Goal: Task Accomplishment & Management: Manage account settings

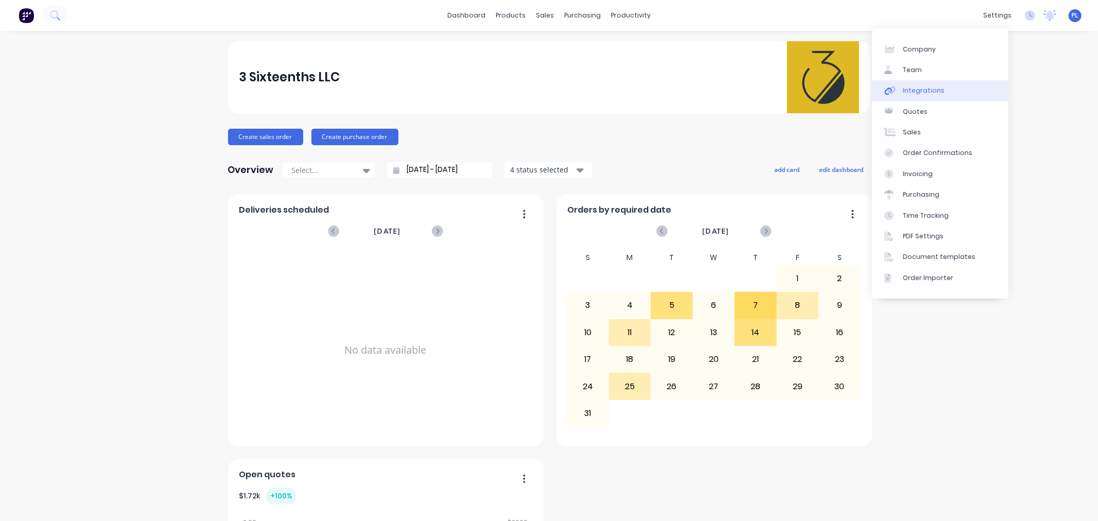
click at [935, 93] on div "Integrations" at bounding box center [924, 90] width 42 height 9
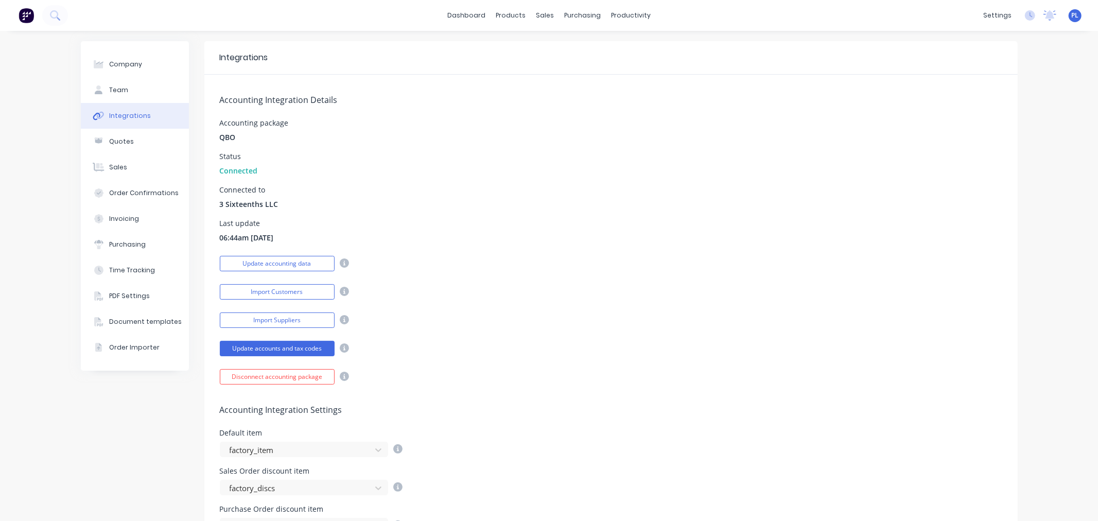
click at [551, 239] on div "Last update 06:44am 26/08/25" at bounding box center [611, 231] width 782 height 23
click at [537, 75] on link "Customers" at bounding box center [595, 70] width 136 height 21
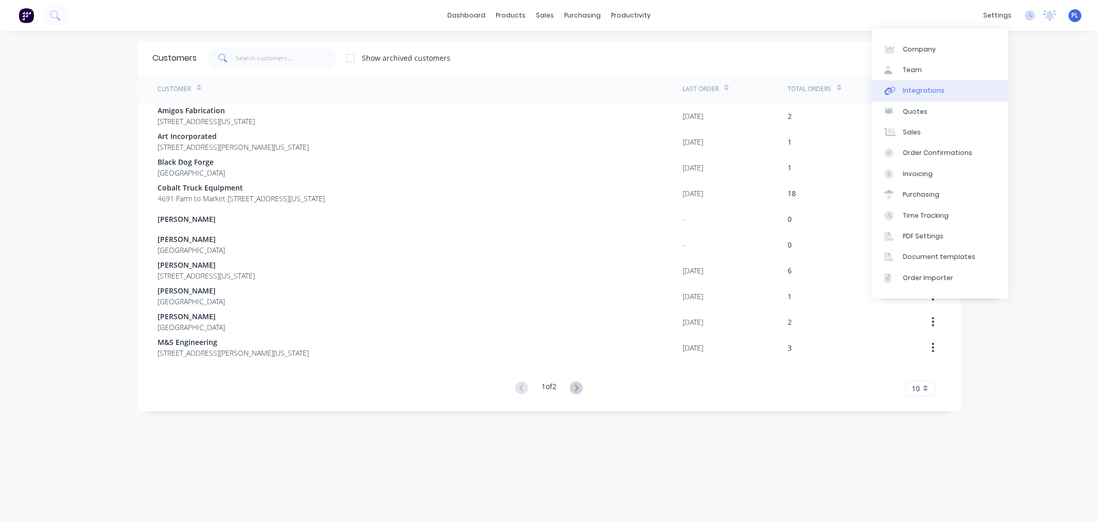
click at [899, 96] on link "Integrations" at bounding box center [940, 90] width 136 height 21
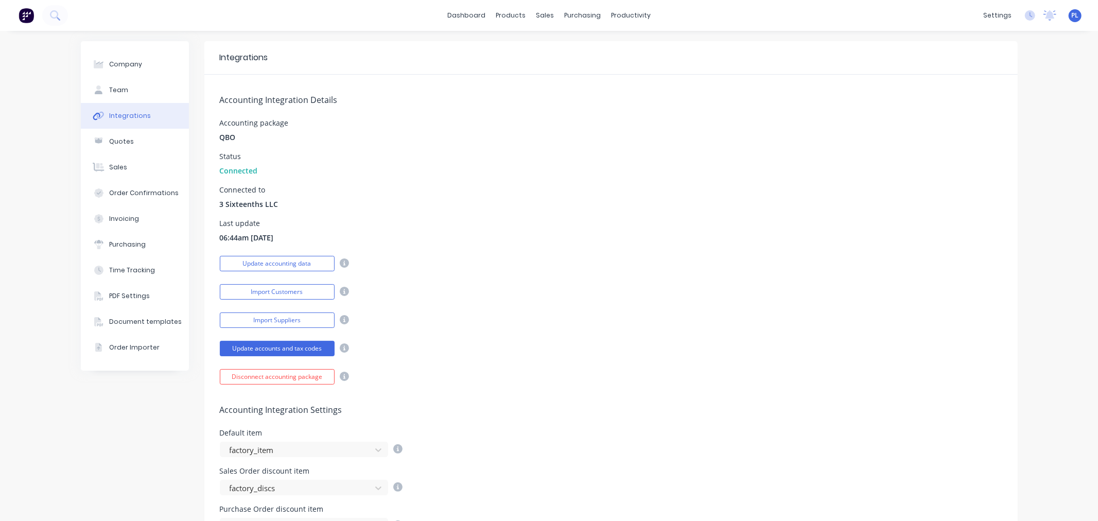
click at [626, 297] on div "Import Customers" at bounding box center [611, 291] width 782 height 18
drag, startPoint x: 187, startPoint y: 243, endPoint x: 713, endPoint y: 207, distance: 526.7
click at [646, 217] on div "Company Team Integrations Quotes Sales Order Confirmations Invoicing Purchasing…" at bounding box center [549, 420] width 937 height 759
click at [711, 206] on div "Connected to 3 Sixteenths LLC" at bounding box center [611, 197] width 782 height 23
click at [260, 296] on button "Import Customers" at bounding box center [277, 291] width 115 height 15
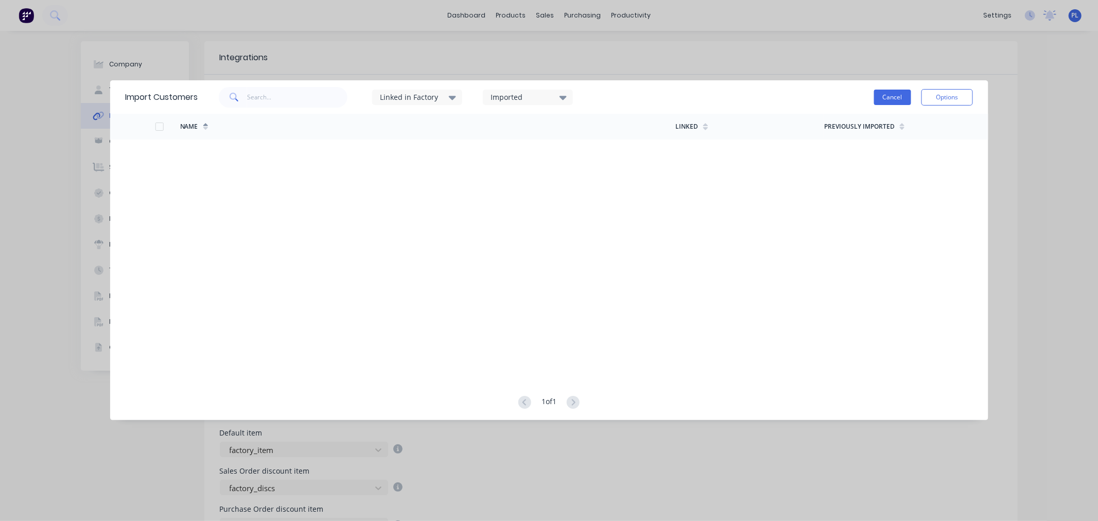
click at [883, 94] on button "Cancel" at bounding box center [892, 97] width 37 height 15
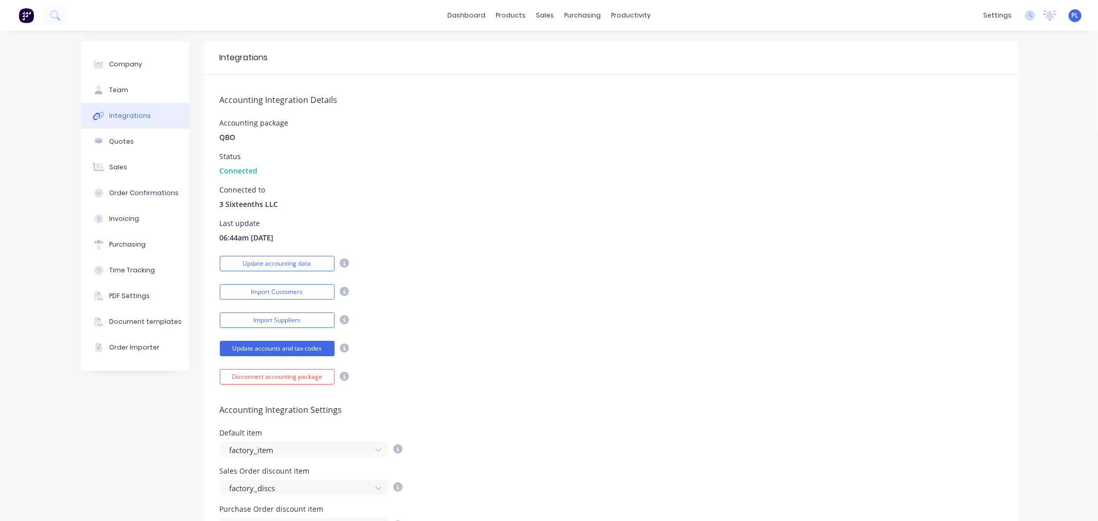
drag, startPoint x: 634, startPoint y: 183, endPoint x: 620, endPoint y: 184, distance: 13.9
click at [629, 184] on div "Accounting Integration Details Accounting package QBO Status Connected Connecte…" at bounding box center [610, 230] width 813 height 310
click at [552, 69] on div at bounding box center [546, 69] width 15 height 9
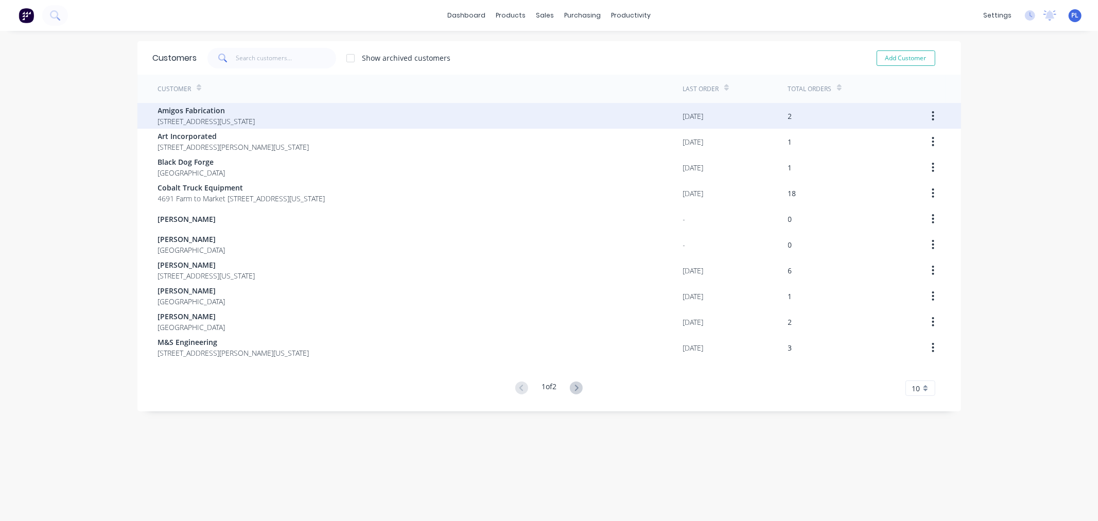
click at [205, 110] on span "Amigos Fabrication" at bounding box center [206, 110] width 97 height 11
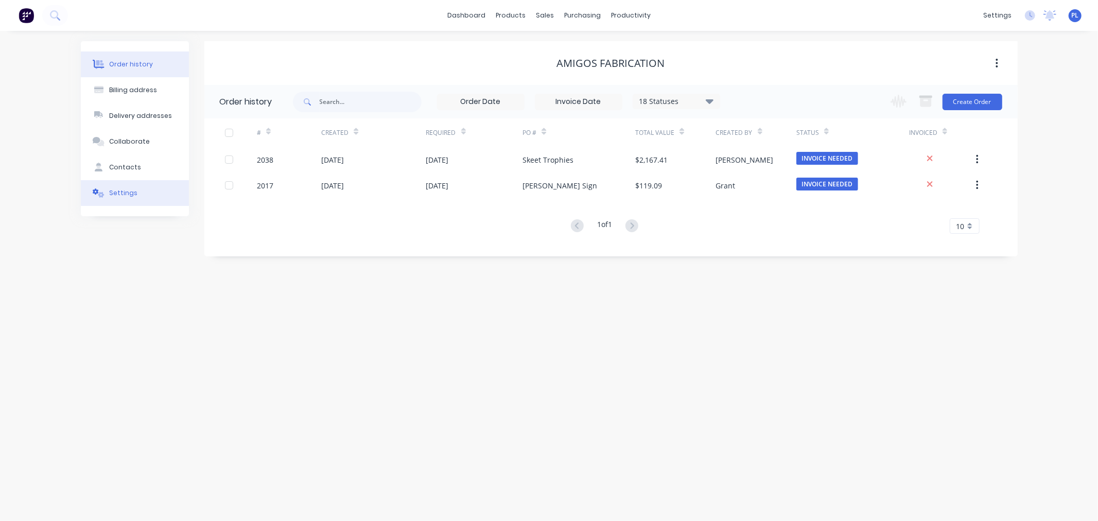
click at [113, 195] on div "Settings" at bounding box center [123, 192] width 28 height 9
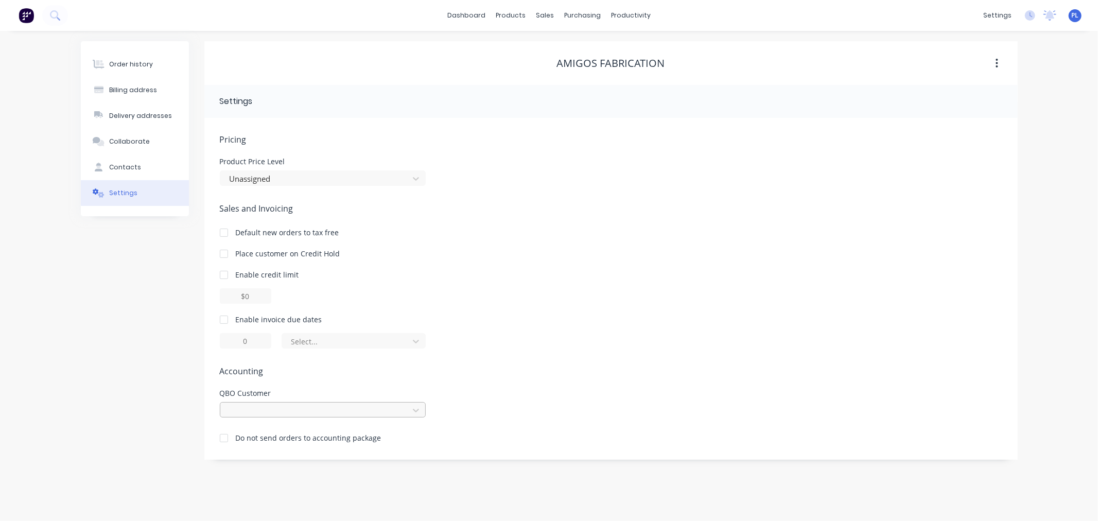
click at [290, 414] on div at bounding box center [316, 410] width 175 height 13
drag, startPoint x: 760, startPoint y: 234, endPoint x: 853, endPoint y: 15, distance: 237.6
click at [765, 219] on div "Sales and Invoicing Default new orders to tax free Place customer on Credit Hol…" at bounding box center [611, 275] width 782 height 146
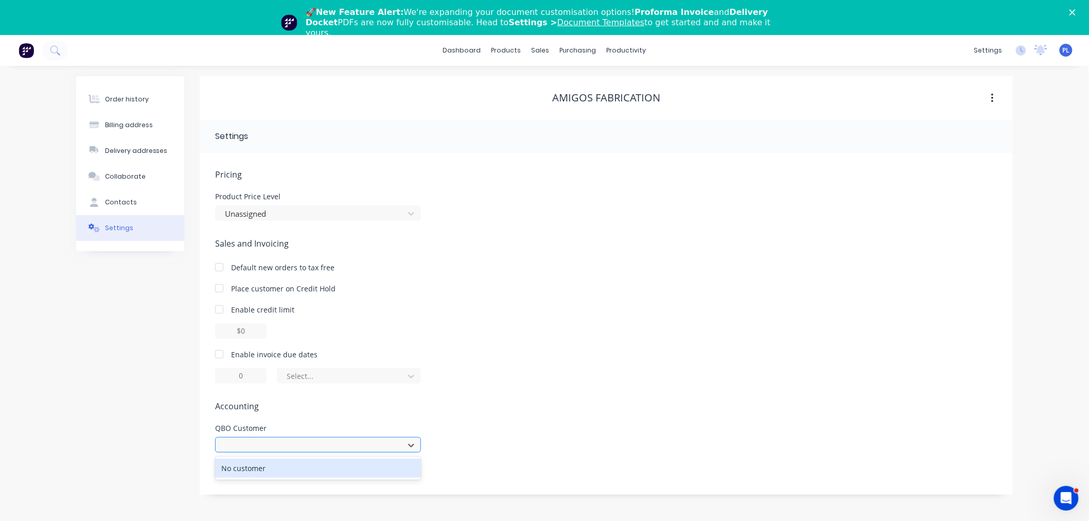
click at [379, 445] on div at bounding box center [311, 445] width 175 height 13
click at [609, 327] on div at bounding box center [606, 330] width 782 height 15
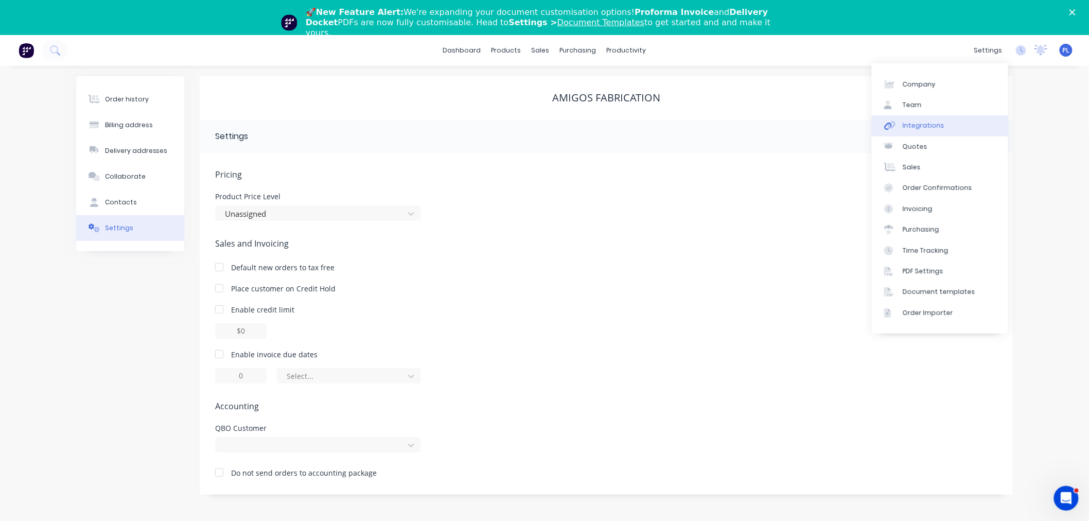
click at [957, 124] on link "Integrations" at bounding box center [940, 125] width 136 height 21
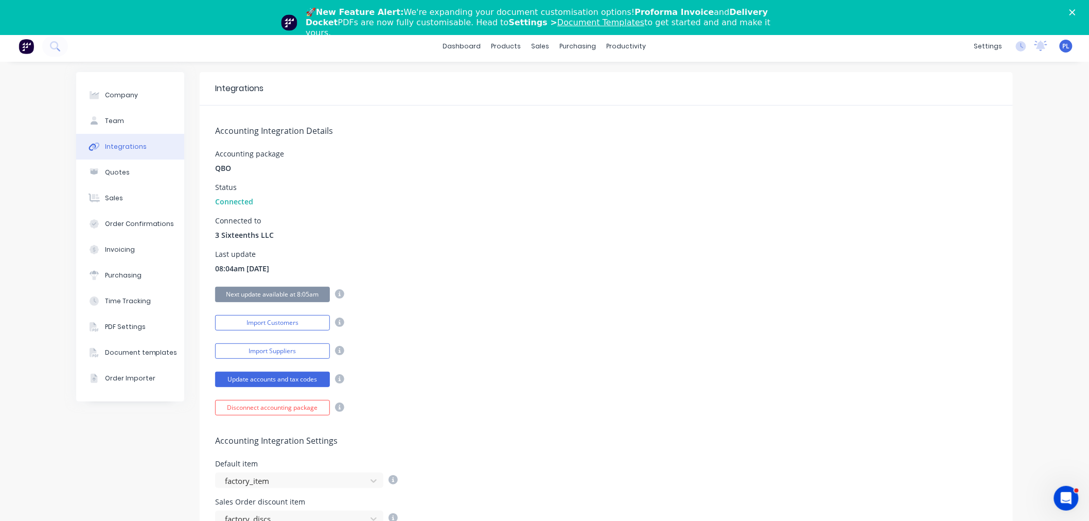
scroll to position [4, 0]
click at [265, 321] on button "Import Customers" at bounding box center [272, 323] width 115 height 15
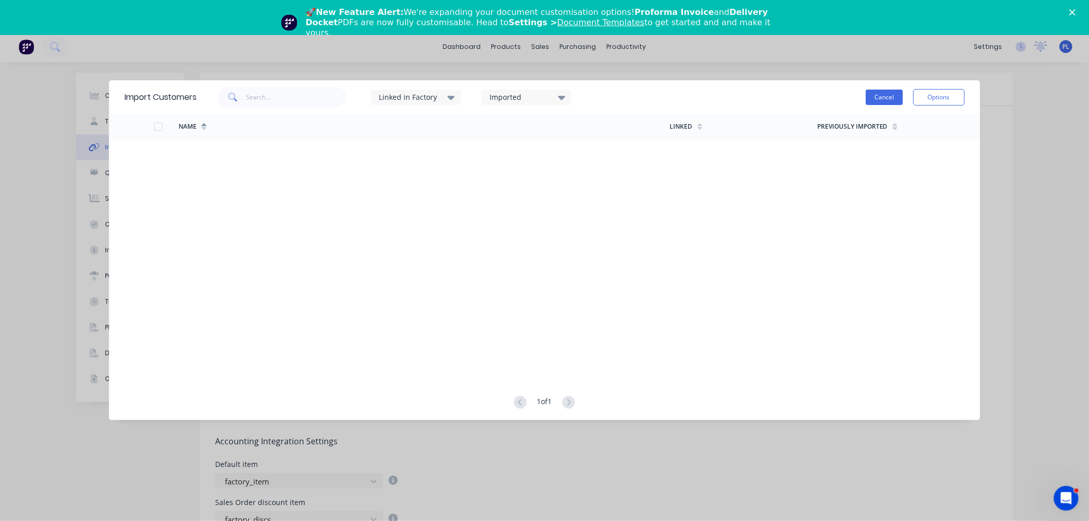
drag, startPoint x: 877, startPoint y: 94, endPoint x: 866, endPoint y: 97, distance: 11.1
click at [877, 95] on button "Cancel" at bounding box center [884, 97] width 37 height 15
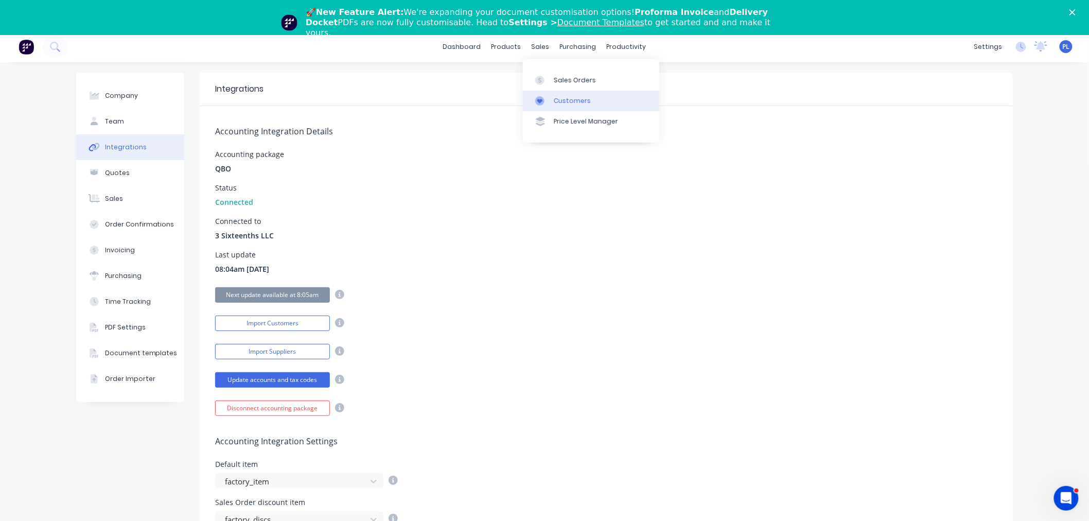
click at [558, 99] on div "Customers" at bounding box center [572, 100] width 37 height 9
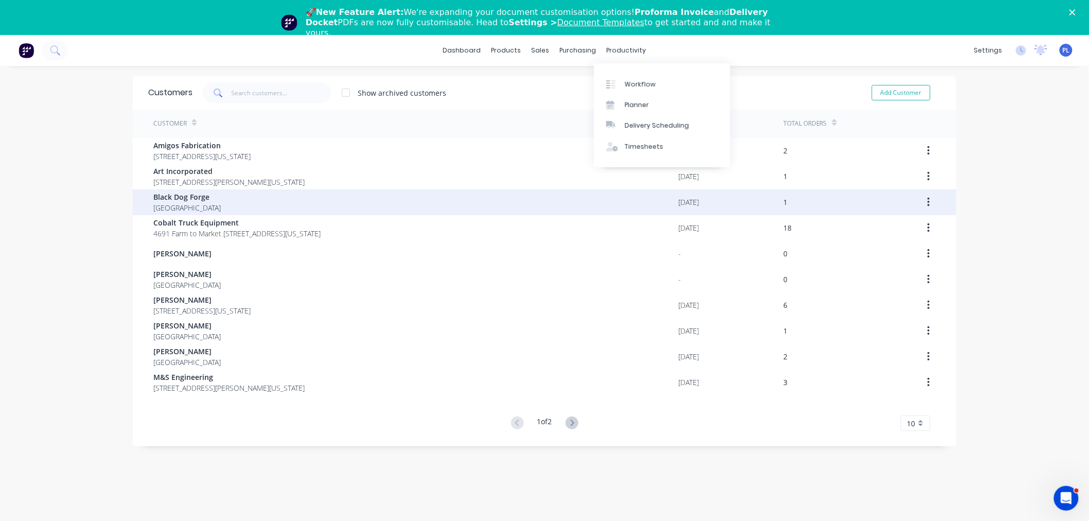
click at [225, 189] on div "Black Dog Forge [GEOGRAPHIC_DATA]" at bounding box center [415, 202] width 525 height 26
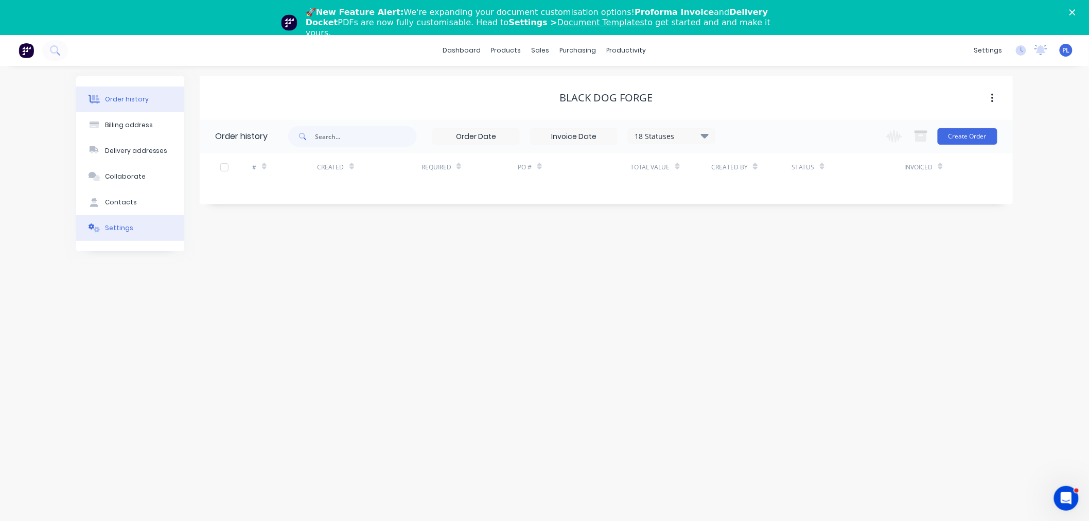
click at [143, 220] on button "Settings" at bounding box center [130, 228] width 108 height 26
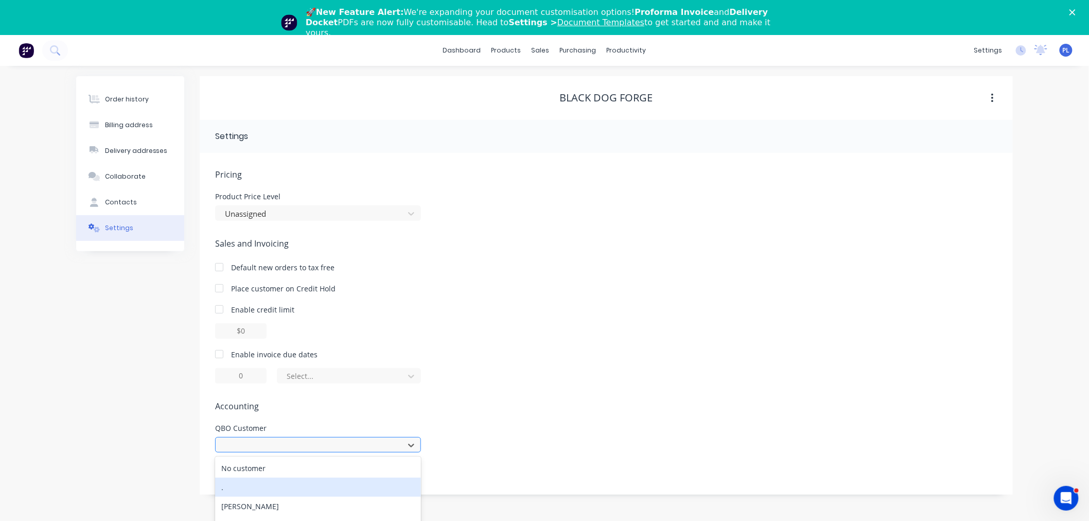
scroll to position [34, 0]
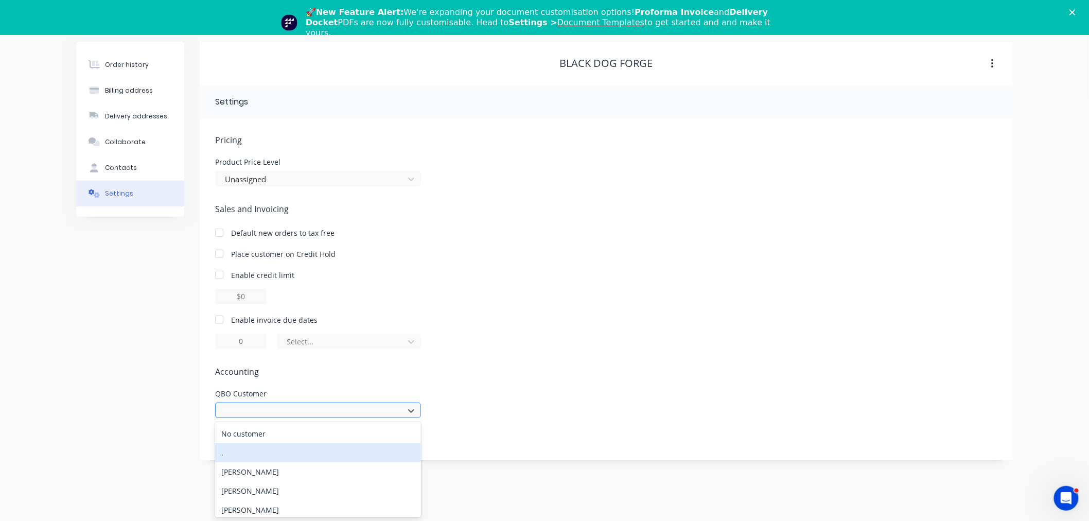
click at [399, 418] on div "238 results available. Use Up and Down to choose options, press Enter to select…" at bounding box center [318, 409] width 206 height 15
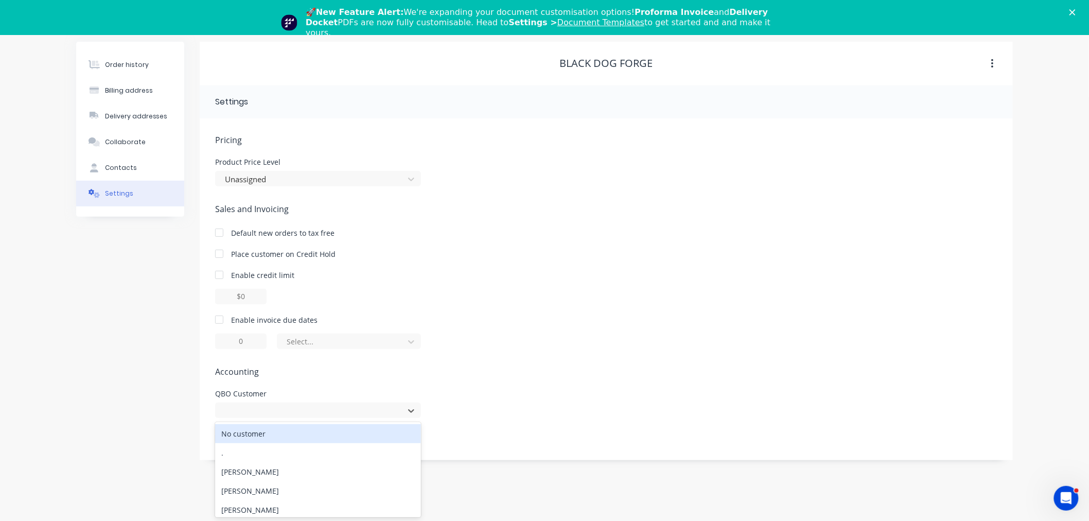
click at [630, 279] on div "Enable credit limit" at bounding box center [606, 275] width 782 height 11
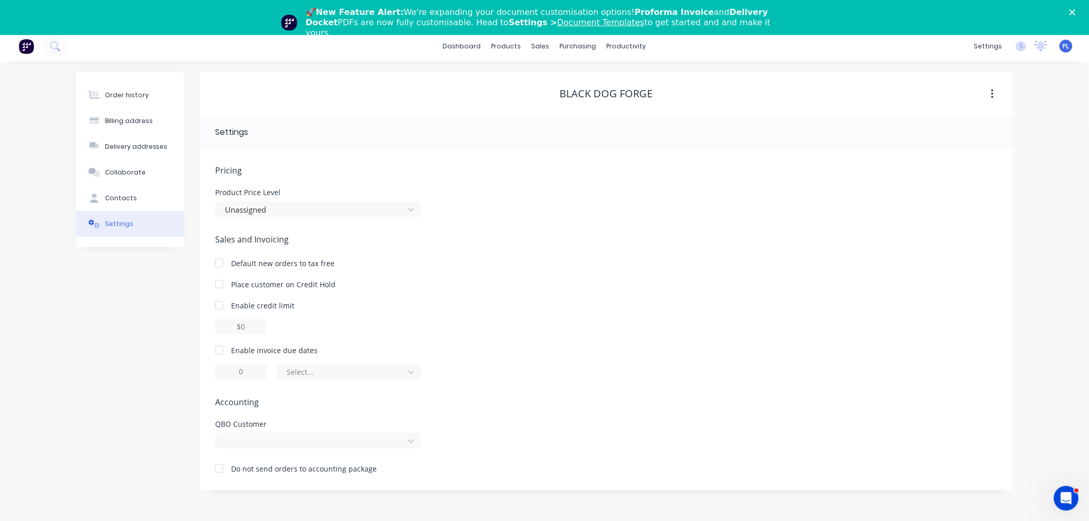
scroll to position [0, 0]
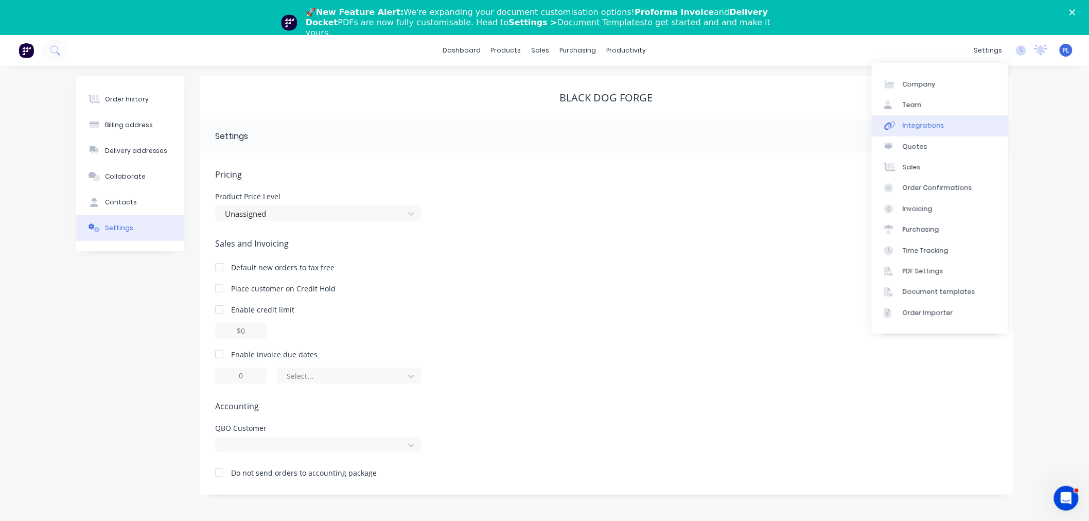
click at [938, 121] on div "Integrations" at bounding box center [924, 125] width 42 height 9
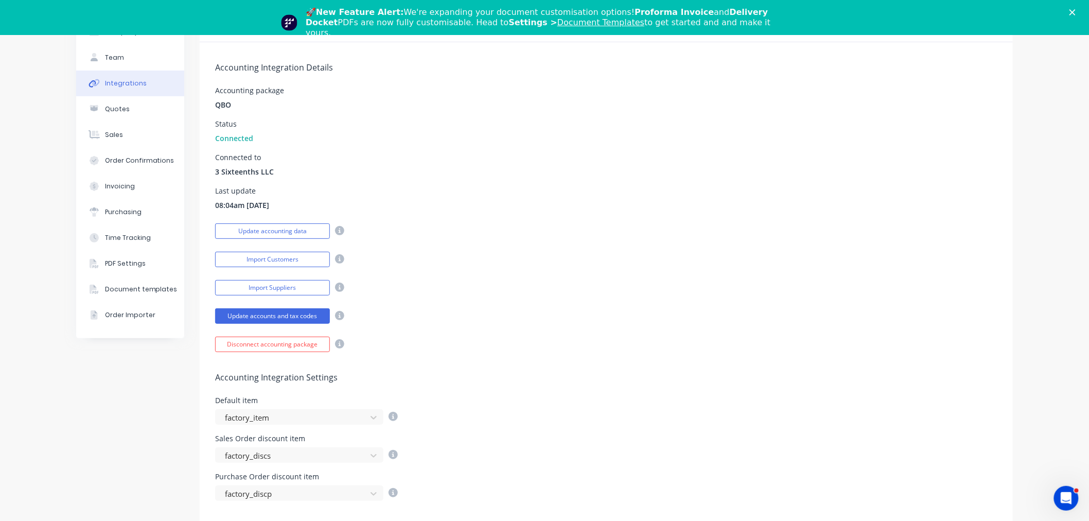
scroll to position [61, 0]
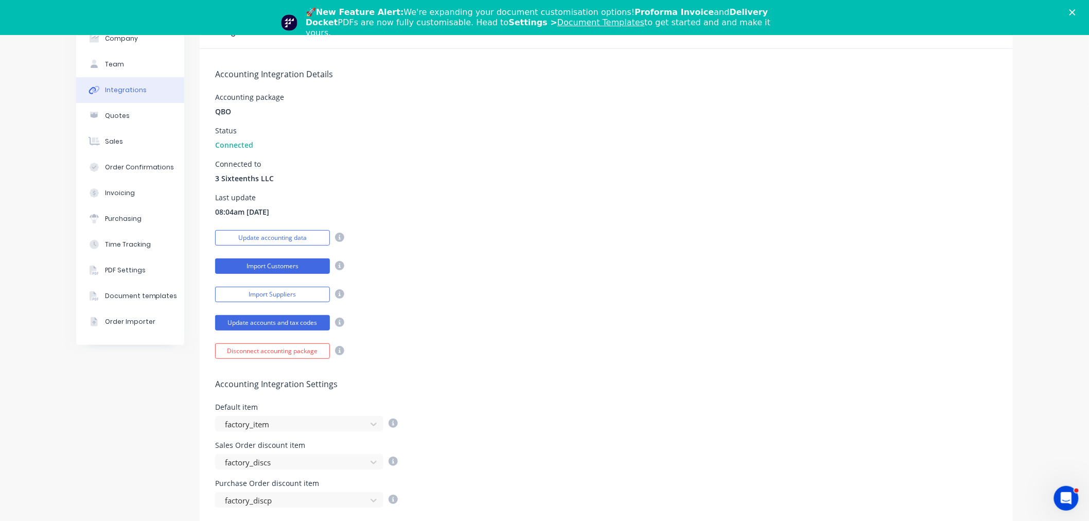
click at [265, 265] on button "Import Customers" at bounding box center [272, 265] width 115 height 15
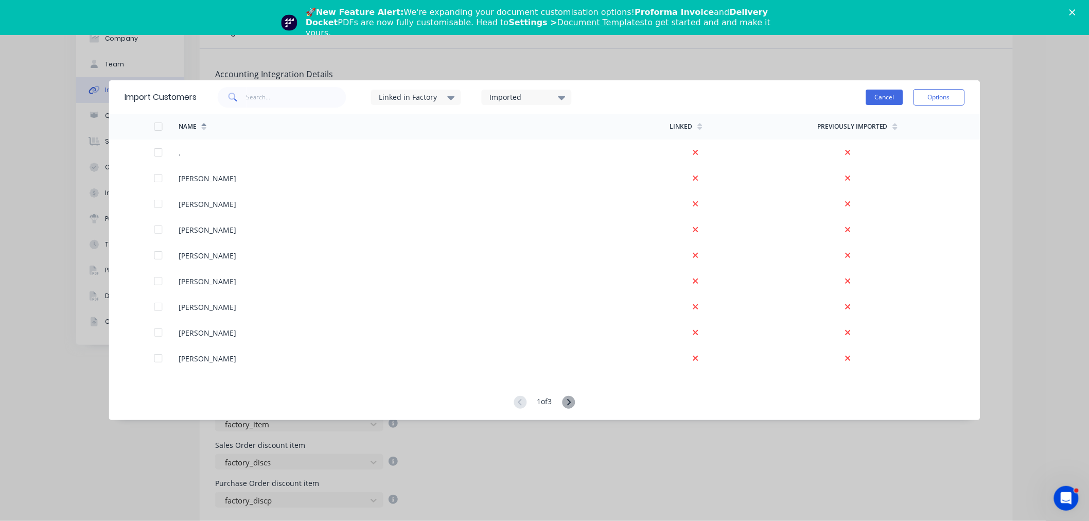
click at [886, 93] on button "Cancel" at bounding box center [884, 97] width 37 height 15
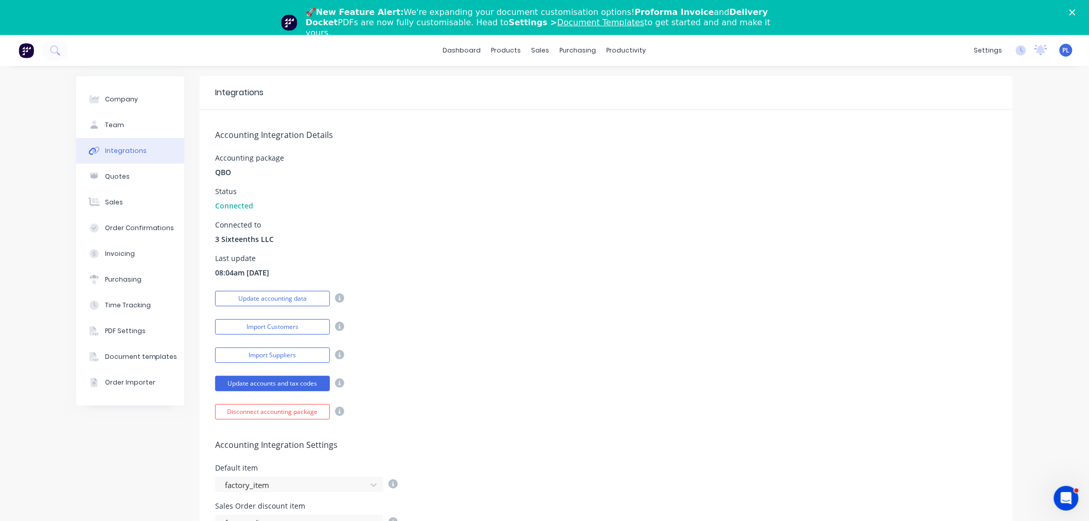
scroll to position [229, 0]
